Goal: Transaction & Acquisition: Purchase product/service

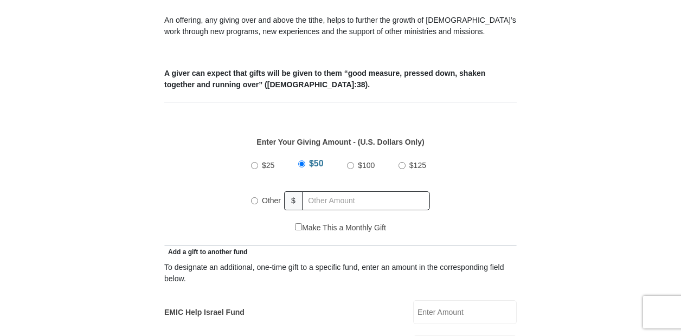
scroll to position [413, 0]
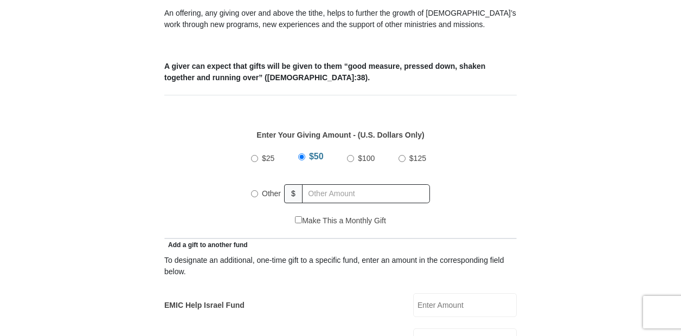
click at [350, 155] on input "$100" at bounding box center [350, 158] width 7 height 7
radio input "true"
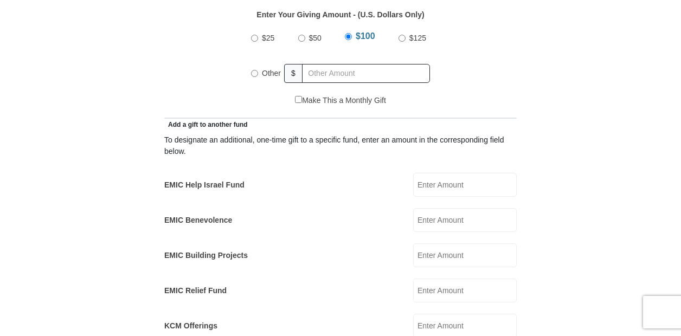
scroll to position [535, 0]
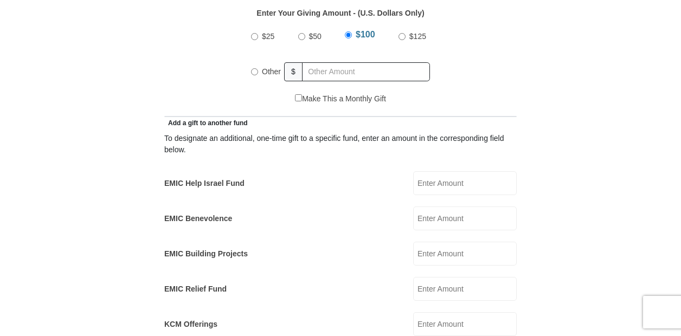
click at [435, 173] on input "EMIC Help Israel Fund" at bounding box center [465, 183] width 104 height 24
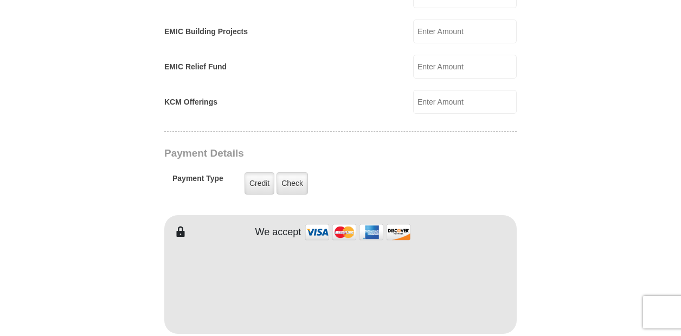
scroll to position [761, 0]
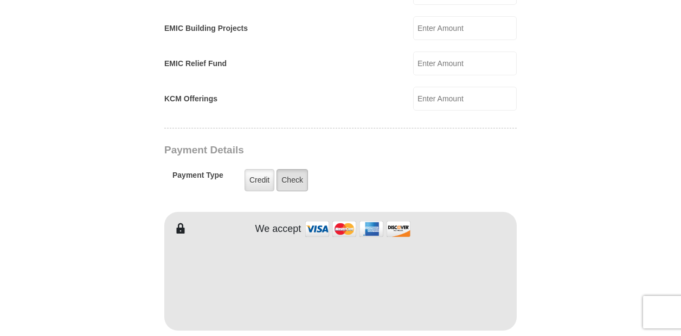
type input "50.00"
click at [292, 169] on label "Check" at bounding box center [292, 180] width 31 height 22
click at [0, 0] on input "Check" at bounding box center [0, 0] width 0 height 0
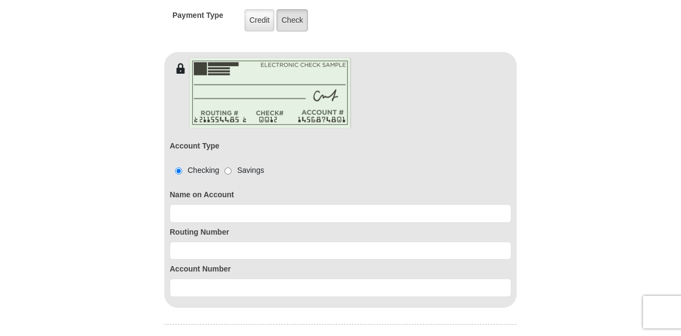
scroll to position [922, 0]
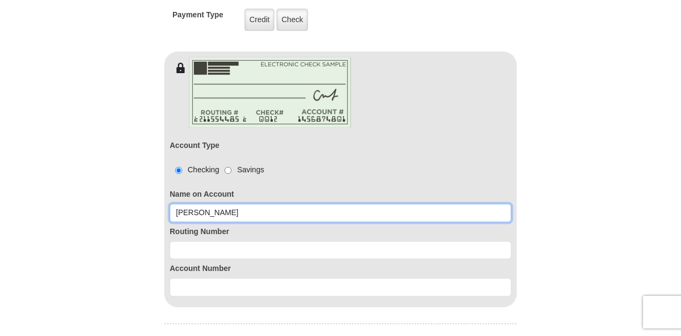
type input "Martha"
type input "Martha Mulkey"
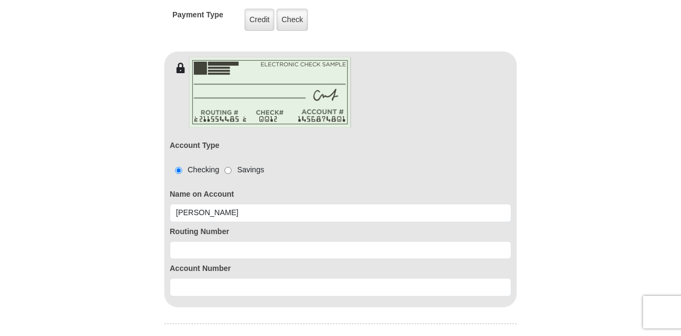
type input "Martha"
type input "Mulkey"
type input "mwmulkey@windstream.net"
type input "124 Blueberry Lane"
type input "Fitzgerald"
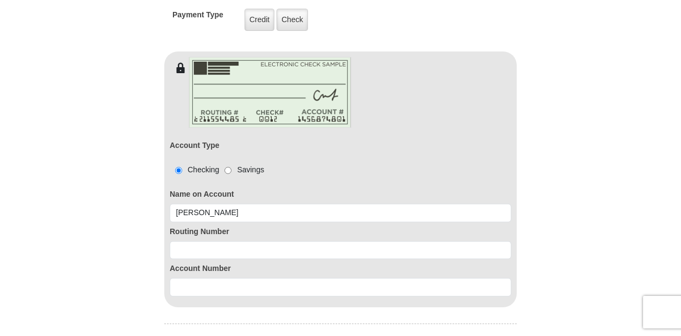
select select "GA"
type input "31750"
type input "2294234237"
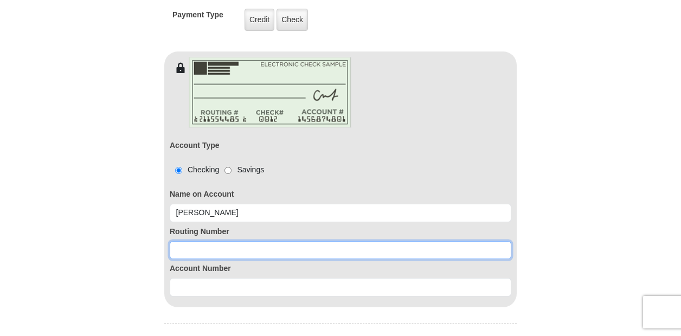
click at [206, 241] on input at bounding box center [341, 250] width 342 height 18
type input "061202672"
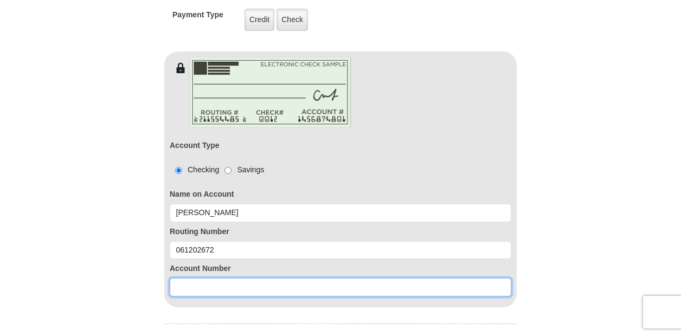
click at [197, 278] on input at bounding box center [341, 287] width 342 height 18
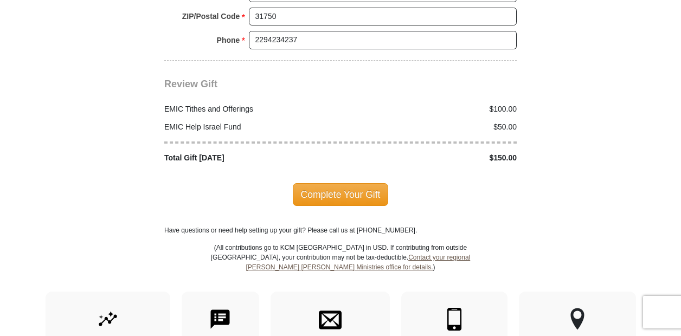
scroll to position [1497, 0]
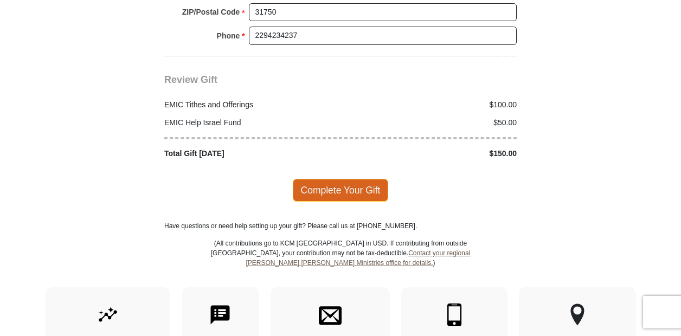
type input "321501"
click at [349, 179] on span "Complete Your Gift" at bounding box center [341, 190] width 96 height 23
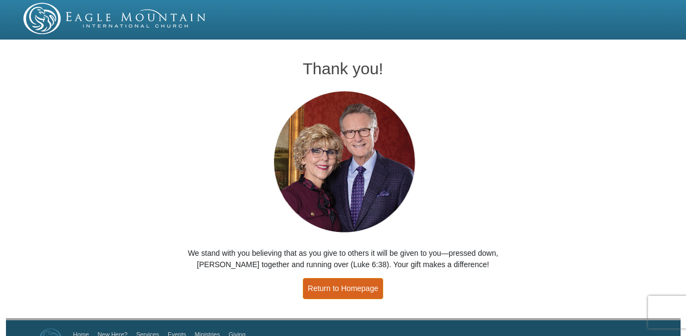
click at [348, 286] on link "Return to Homepage" at bounding box center [343, 288] width 80 height 21
